Goal: Task Accomplishment & Management: Complete application form

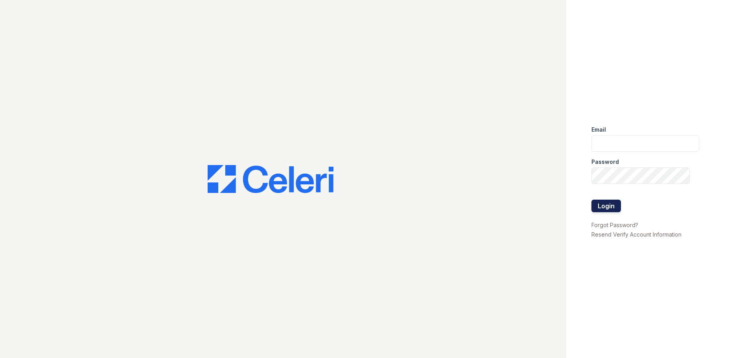
type input "[EMAIL_ADDRESS][DOMAIN_NAME]"
click at [604, 206] on button "Login" at bounding box center [605, 206] width 29 height 13
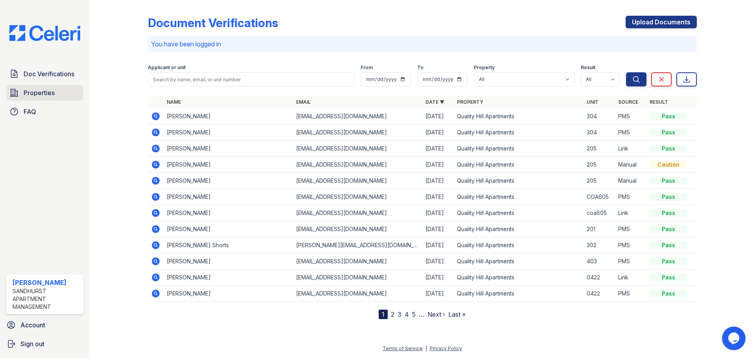
click at [30, 94] on span "Properties" at bounding box center [39, 92] width 31 height 9
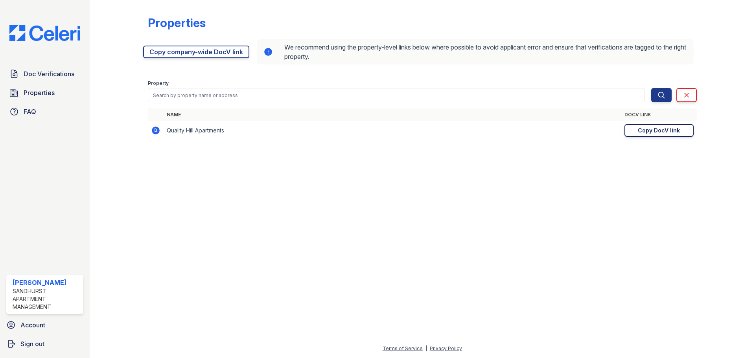
click at [652, 127] on div "Copy DocV link" at bounding box center [658, 131] width 42 height 8
click at [45, 82] on div "Doc Verifications Properties FAQ" at bounding box center [44, 92] width 83 height 53
click at [50, 75] on span "Doc Verifications" at bounding box center [49, 73] width 51 height 9
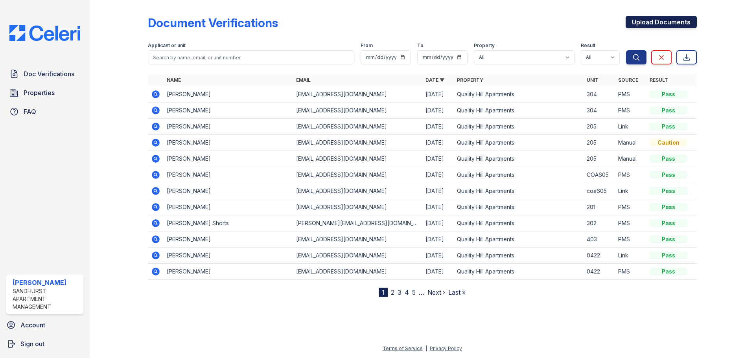
click at [674, 28] on link "Upload Documents" at bounding box center [660, 22] width 71 height 13
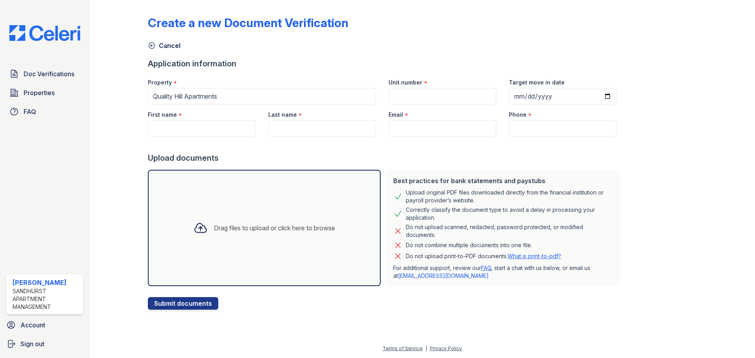
click at [674, 24] on div "Create a new Document Verification" at bounding box center [422, 26] width 549 height 20
click at [414, 99] on input "Unit number" at bounding box center [442, 96] width 108 height 17
click at [407, 96] on input "Unit number" at bounding box center [442, 96] width 108 height 17
type input "503"
click at [594, 96] on input "Target move in date" at bounding box center [563, 96] width 108 height 17
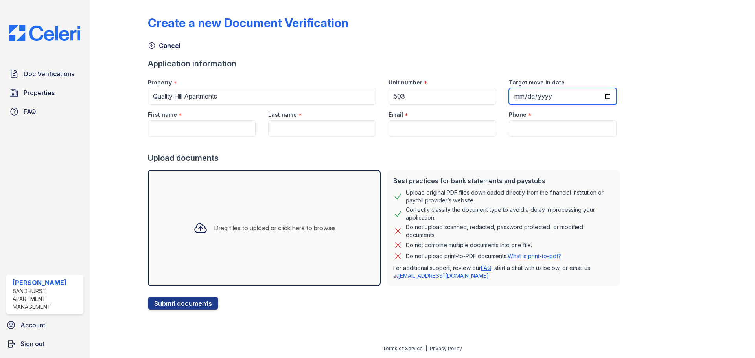
type input "2025-10-15"
click at [223, 134] on input "First name" at bounding box center [202, 128] width 108 height 17
paste input "Hurlicia"
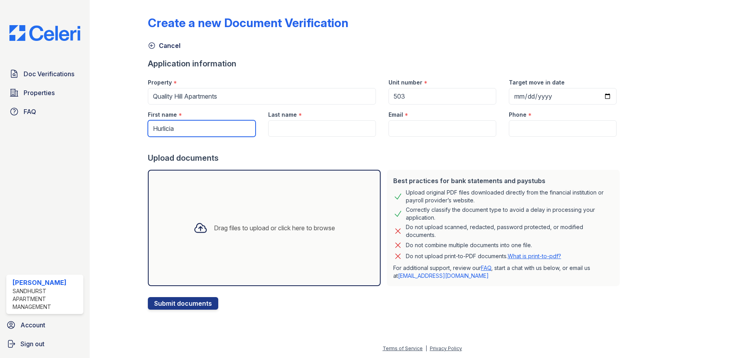
type input "Hurlicia"
drag, startPoint x: 309, startPoint y: 130, endPoint x: 297, endPoint y: 110, distance: 24.0
click at [309, 130] on input "Last name" at bounding box center [322, 128] width 108 height 17
paste input "Hardeway"
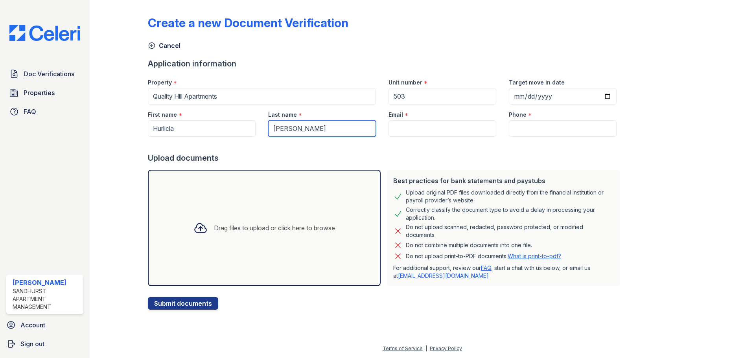
type input "Hardeway"
click at [404, 130] on input "Email" at bounding box center [442, 128] width 108 height 17
paste input "hursheyt@gmail.com"
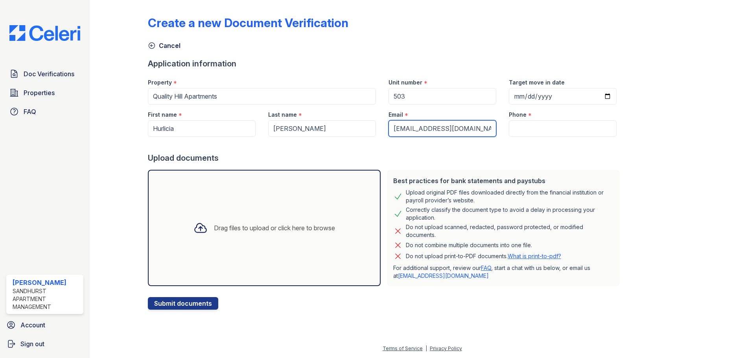
type input "hursheyt@gmail.com"
click at [524, 121] on input "Phone" at bounding box center [563, 128] width 108 height 17
click at [520, 133] on input "Phone" at bounding box center [563, 128] width 108 height 17
paste input "(816) 783-3332"
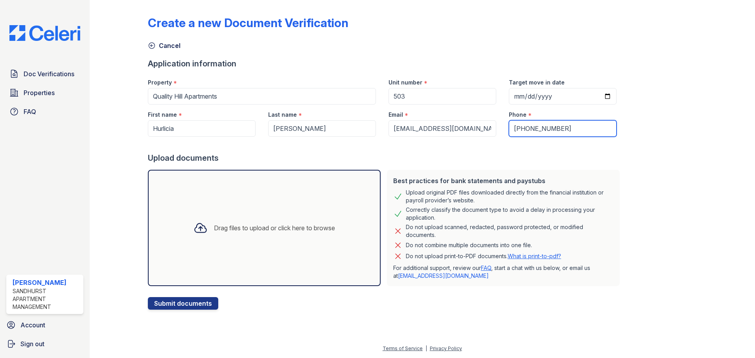
type input "(816) 783-3332"
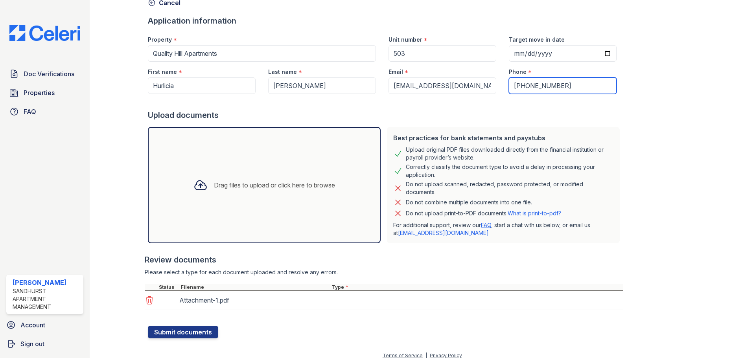
scroll to position [50, 0]
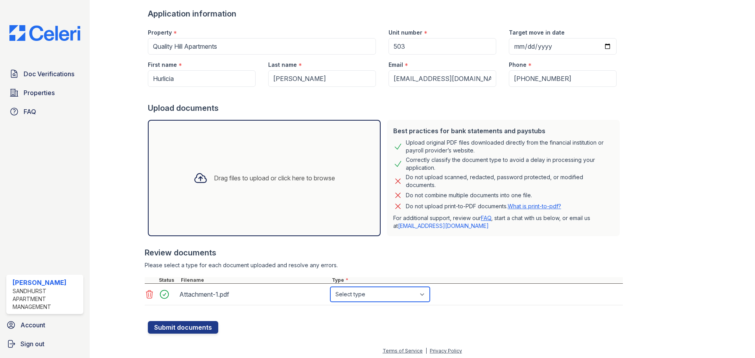
click at [376, 294] on select "Select type Paystub Bank Statement Offer Letter Tax Documents Benefit Award Let…" at bounding box center [379, 294] width 99 height 15
select select "bank_statement"
click at [330, 287] on select "Select type Paystub Bank Statement Offer Letter Tax Documents Benefit Award Let…" at bounding box center [379, 294] width 99 height 15
click at [204, 327] on button "Submit documents" at bounding box center [183, 327] width 70 height 13
